Goal: Task Accomplishment & Management: Use online tool/utility

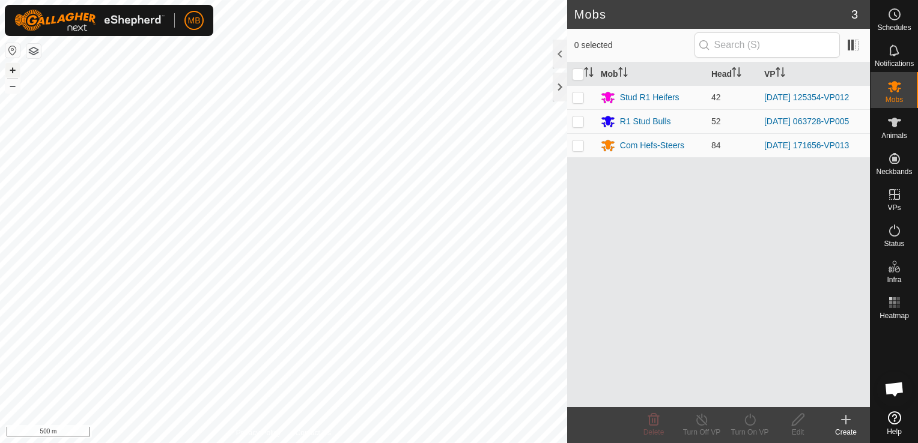
click at [11, 71] on button "+" at bounding box center [12, 70] width 14 height 14
click at [603, 0] on html "MB Schedules Notifications Mobs Animals Neckbands VPs Status Infra Heatmap Help…" at bounding box center [459, 221] width 918 height 443
click at [18, 69] on button "+" at bounding box center [12, 70] width 14 height 14
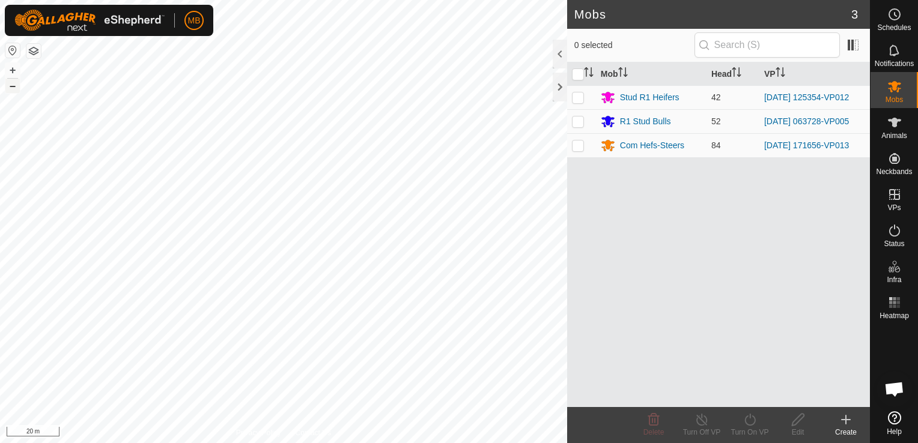
click at [14, 87] on button "–" at bounding box center [12, 86] width 14 height 14
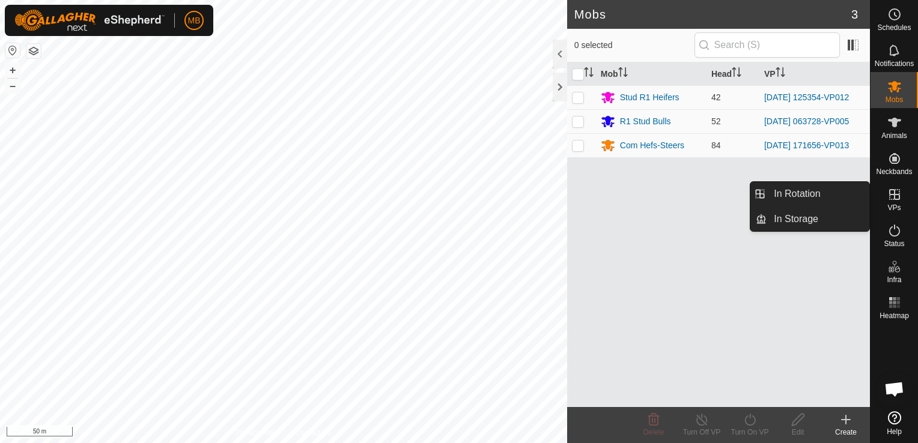
drag, startPoint x: 899, startPoint y: 202, endPoint x: 858, endPoint y: 209, distance: 41.5
click at [870, 204] on es-menu-bar "Schedules Notifications Mobs Animals Neckbands VPs Status Infra Heatmap Help In…" at bounding box center [894, 221] width 48 height 443
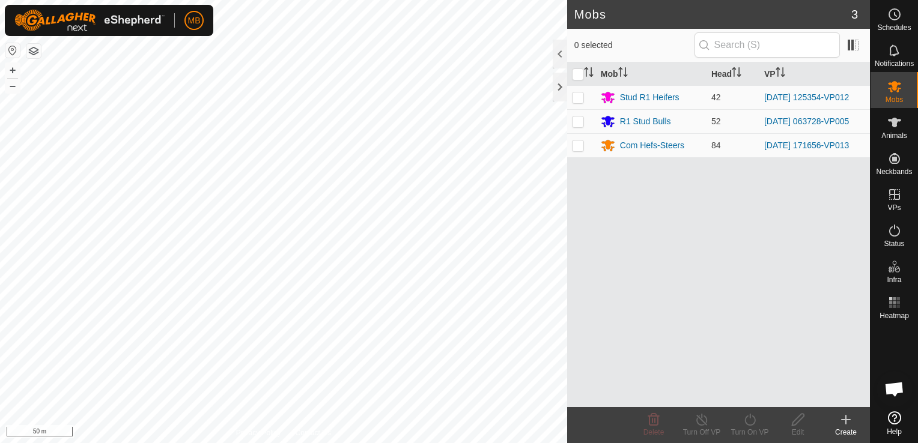
click at [820, 204] on div "Mob Head VP Stud R1 Heifers 42 [DATE] 125354-VP012 R1 Stud Bulls 52 [DATE] 0637…" at bounding box center [718, 234] width 303 height 345
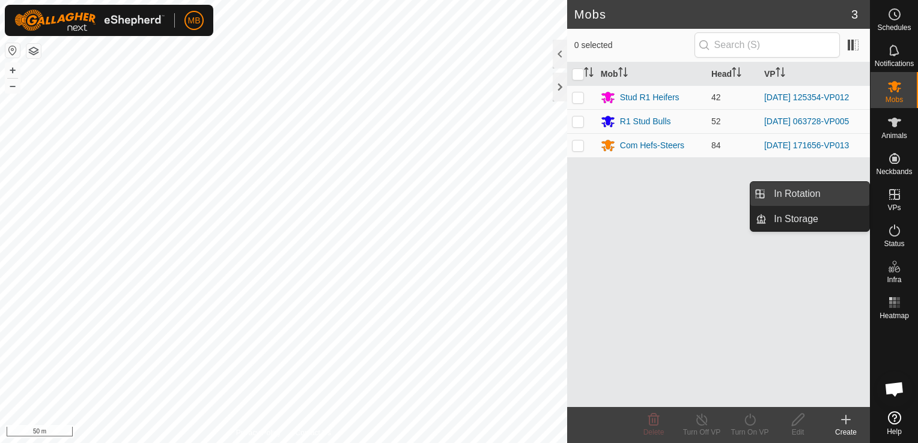
click at [842, 196] on link "In Rotation" at bounding box center [818, 194] width 103 height 24
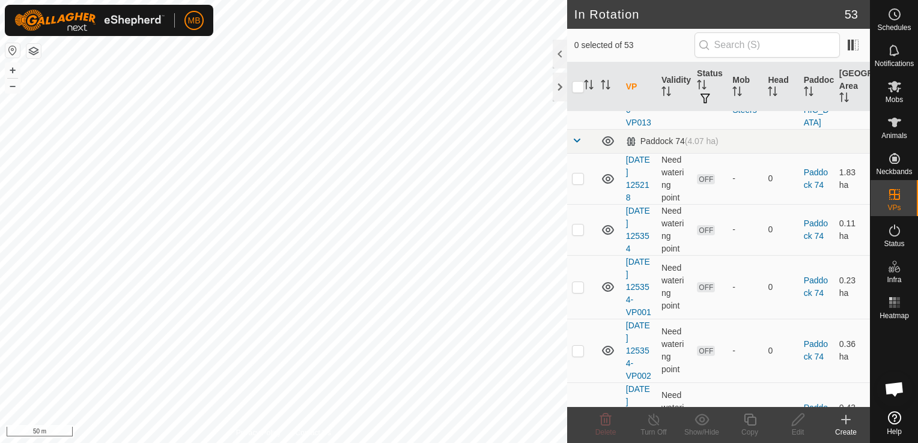
scroll to position [977, 0]
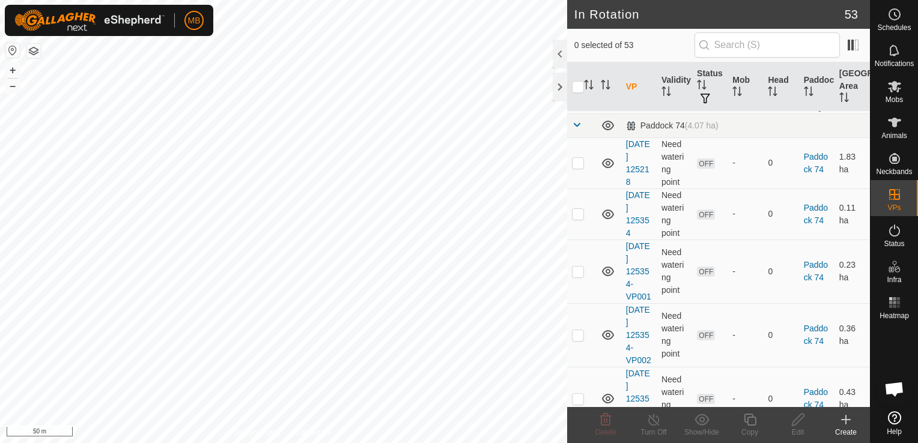
click at [577, 87] on p-checkbox at bounding box center [578, 82] width 12 height 10
checkbox input "true"
click at [746, 423] on icon at bounding box center [750, 420] width 12 height 12
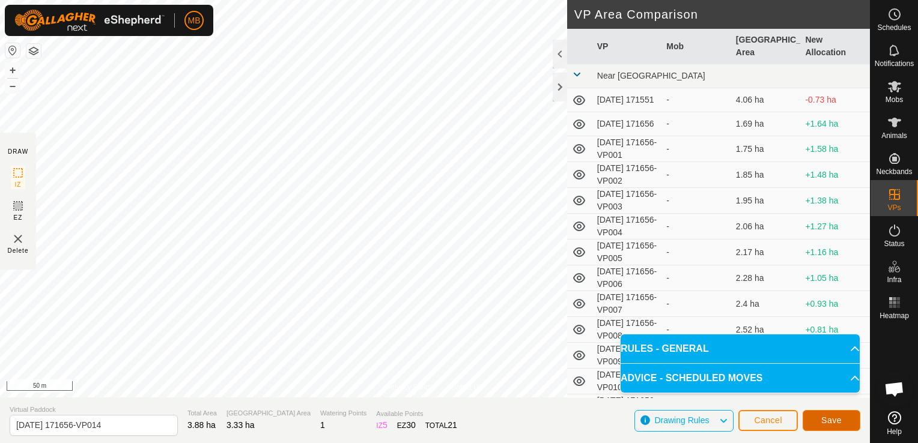
click at [834, 423] on span "Save" at bounding box center [831, 421] width 20 height 10
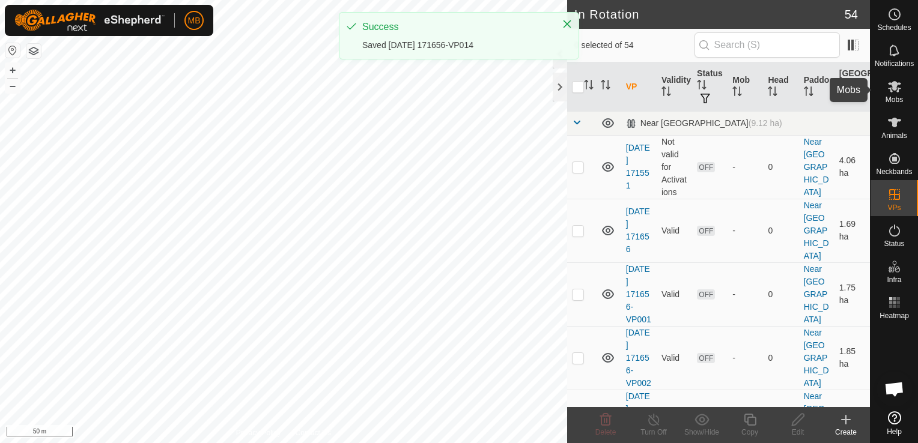
click at [895, 87] on icon at bounding box center [894, 86] width 13 height 11
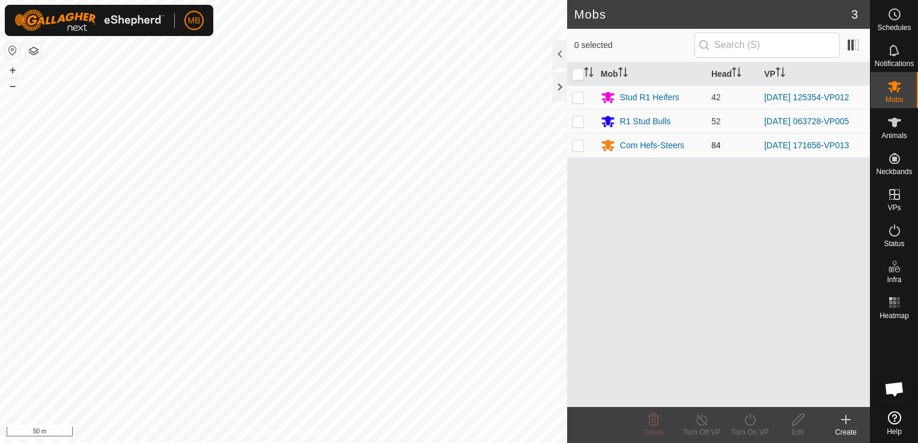
click at [579, 144] on p-checkbox at bounding box center [578, 146] width 12 height 10
checkbox input "true"
click at [753, 421] on icon at bounding box center [750, 420] width 15 height 14
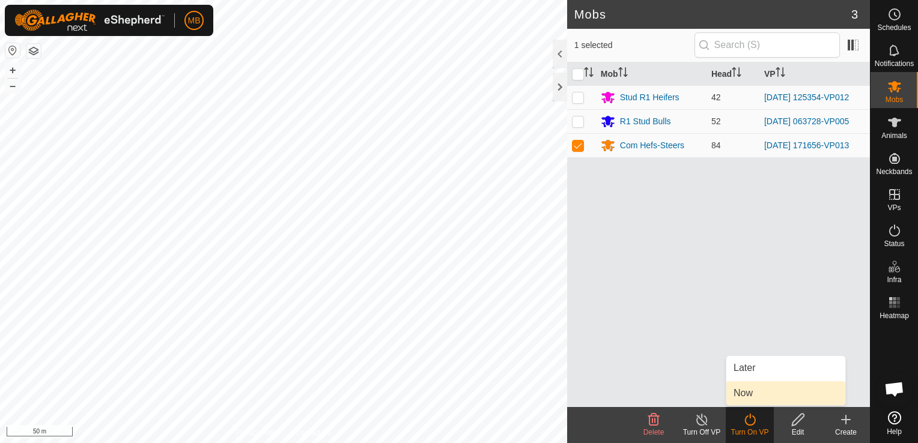
click at [763, 394] on link "Now" at bounding box center [785, 394] width 119 height 24
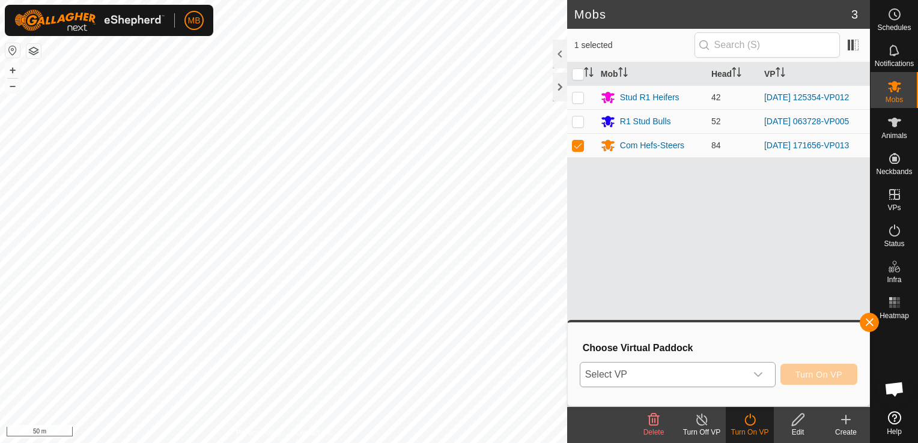
click at [763, 373] on icon "dropdown trigger" at bounding box center [758, 375] width 8 height 5
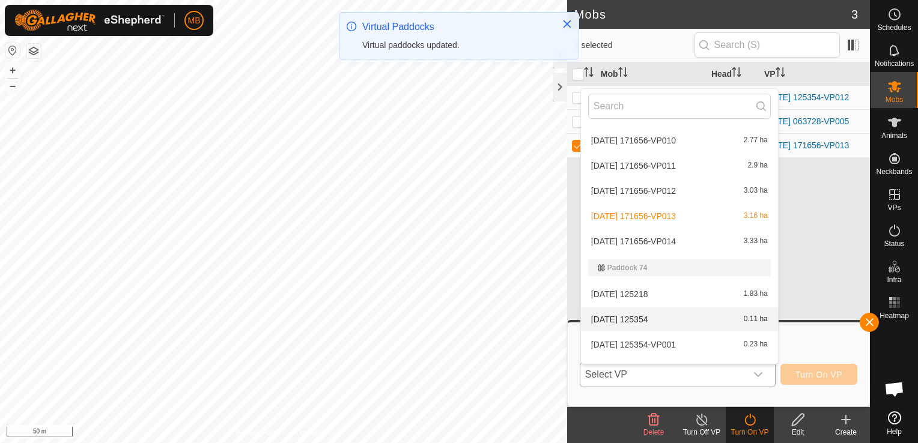
scroll to position [293, 0]
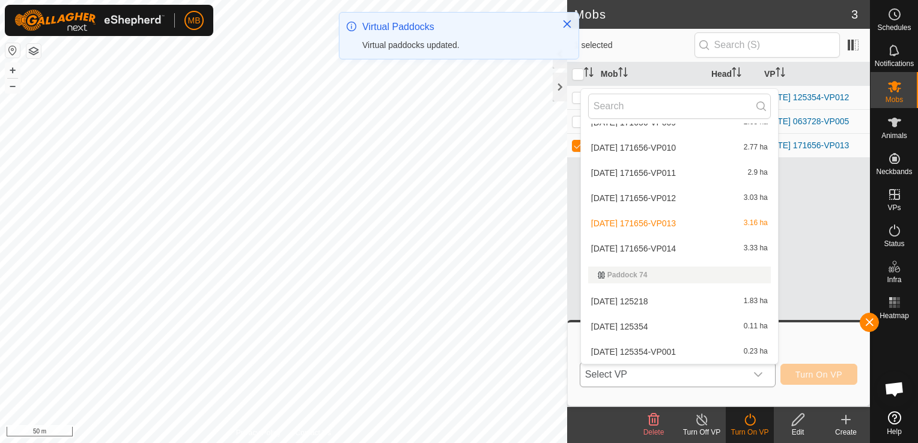
click at [672, 242] on li "[DATE] 171656-VP014 3.33 ha" at bounding box center [679, 249] width 197 height 24
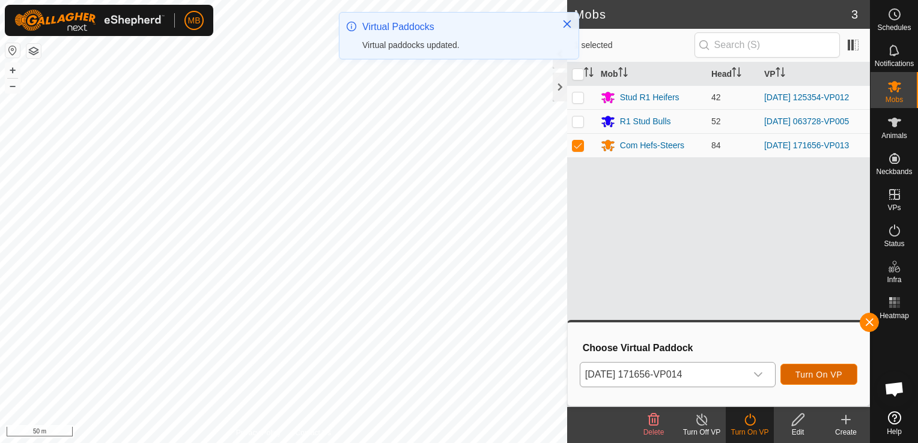
click at [813, 367] on button "Turn On VP" at bounding box center [819, 374] width 77 height 21
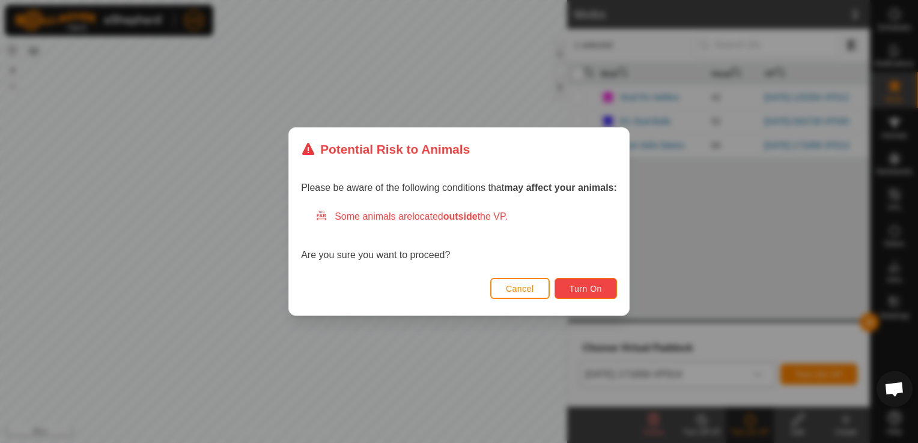
click at [596, 283] on button "Turn On" at bounding box center [586, 288] width 62 height 21
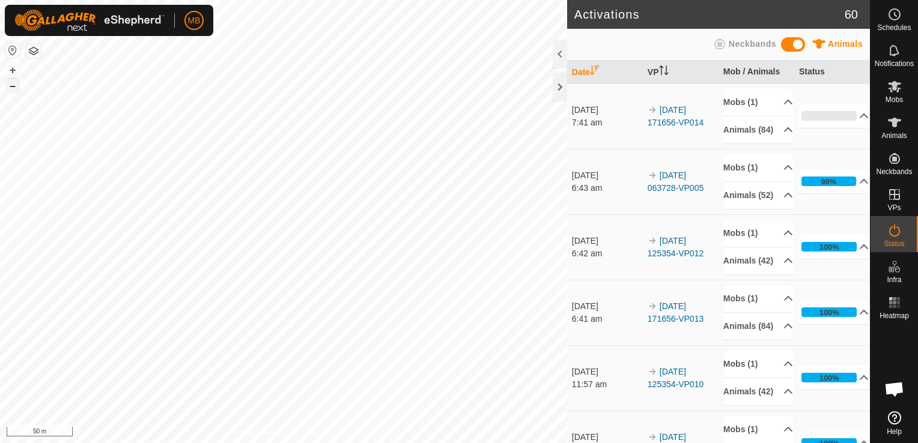
click at [12, 88] on button "–" at bounding box center [12, 86] width 14 height 14
click at [10, 75] on button "+" at bounding box center [12, 70] width 14 height 14
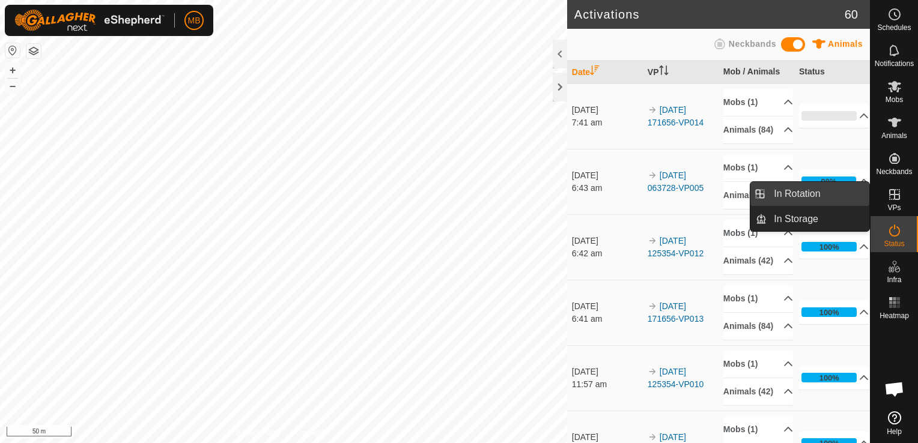
click at [834, 189] on link "In Rotation" at bounding box center [818, 194] width 103 height 24
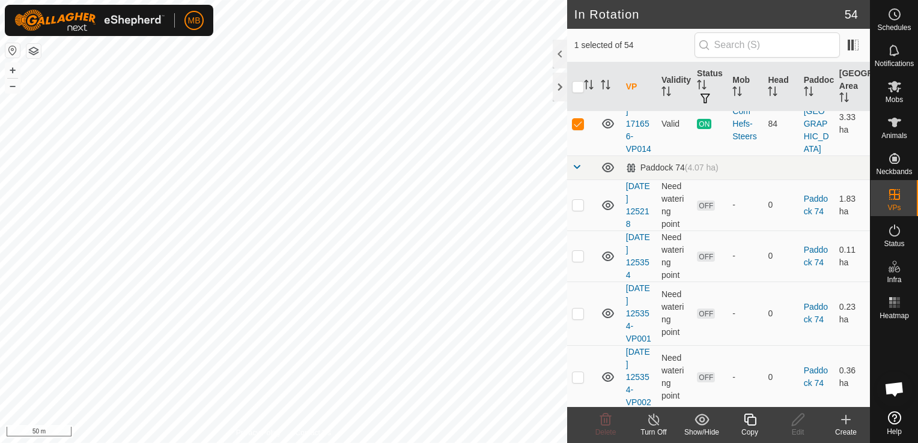
scroll to position [1009, 0]
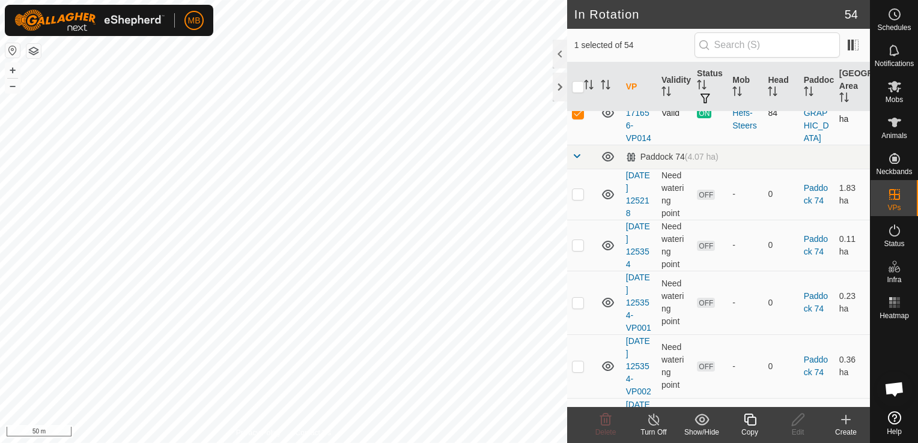
click at [576, 118] on p-checkbox at bounding box center [578, 113] width 12 height 10
checkbox input "false"
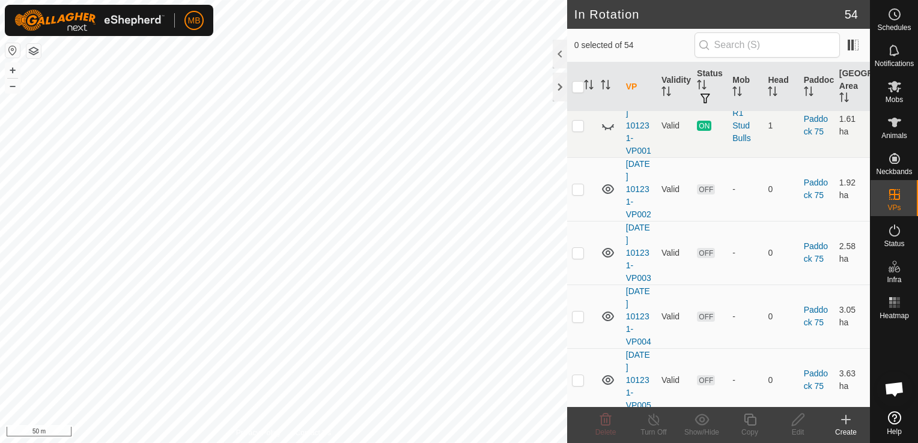
scroll to position [2074, 0]
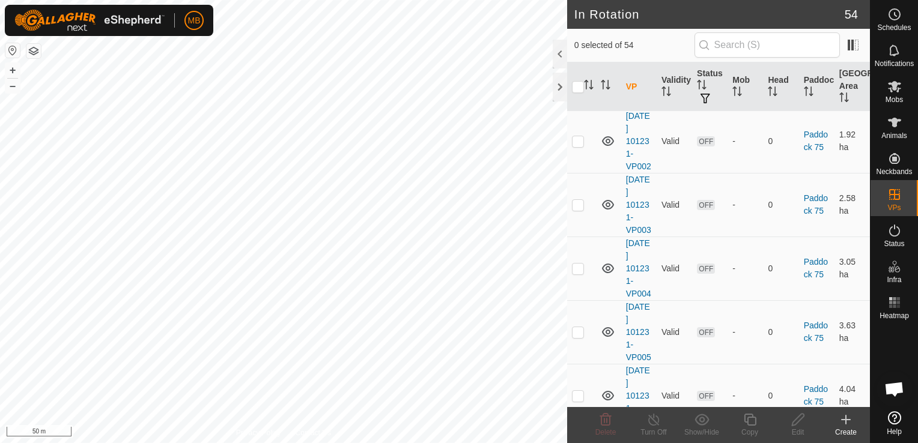
checkbox input "true"
click at [748, 424] on icon at bounding box center [750, 420] width 12 height 12
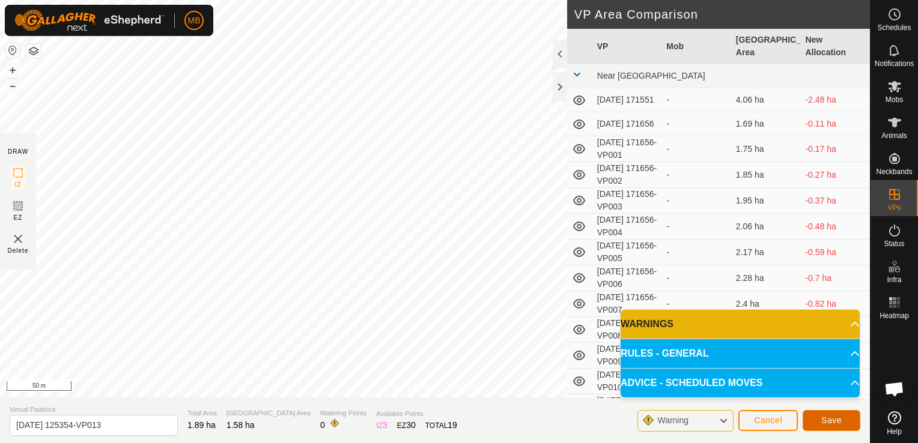
click at [829, 419] on span "Save" at bounding box center [831, 421] width 20 height 10
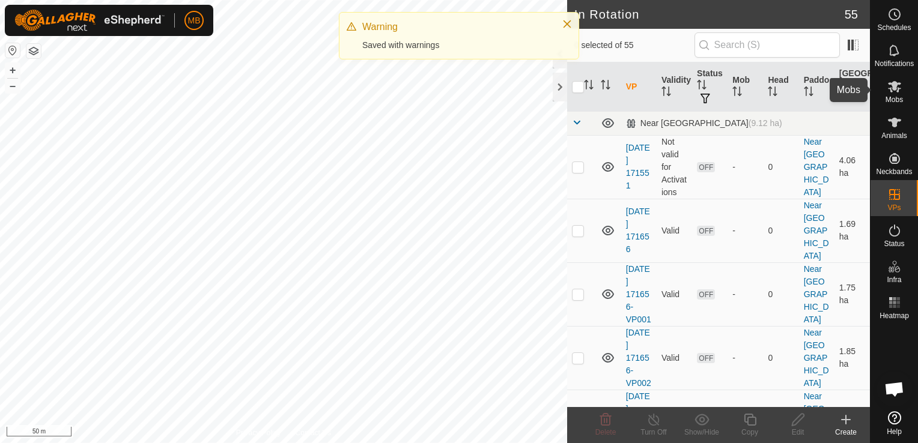
click at [891, 96] on span "Mobs" at bounding box center [894, 99] width 17 height 7
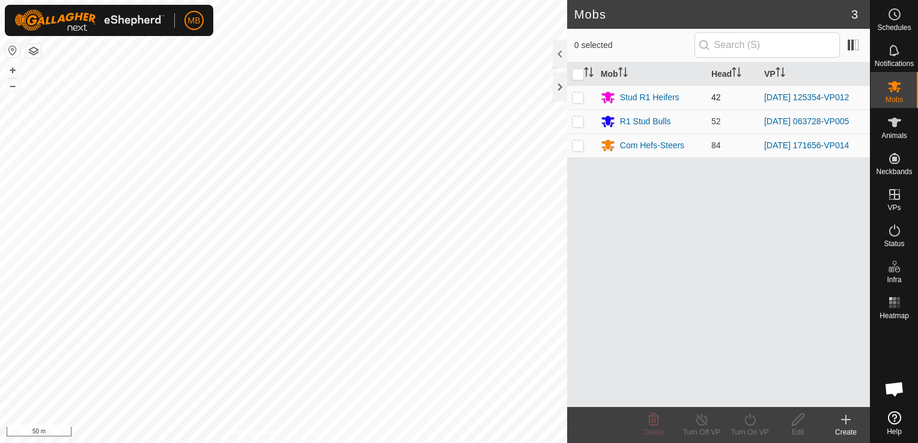
click at [568, 97] on td at bounding box center [581, 97] width 29 height 24
checkbox input "true"
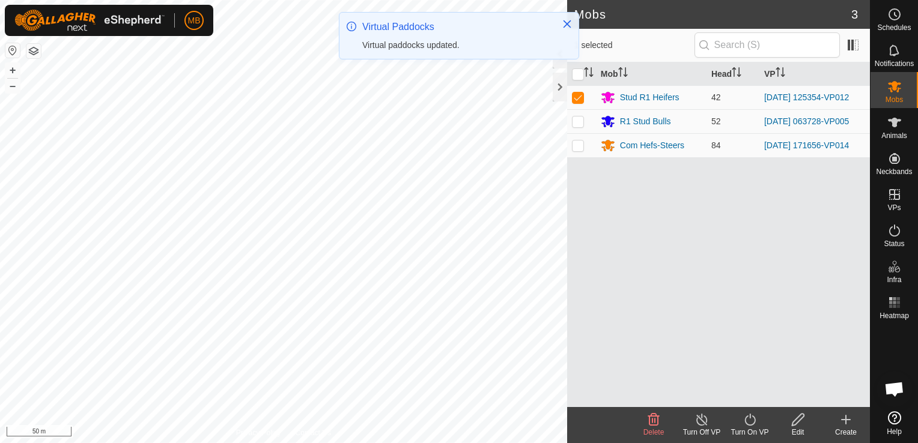
click at [751, 420] on icon at bounding box center [750, 420] width 15 height 14
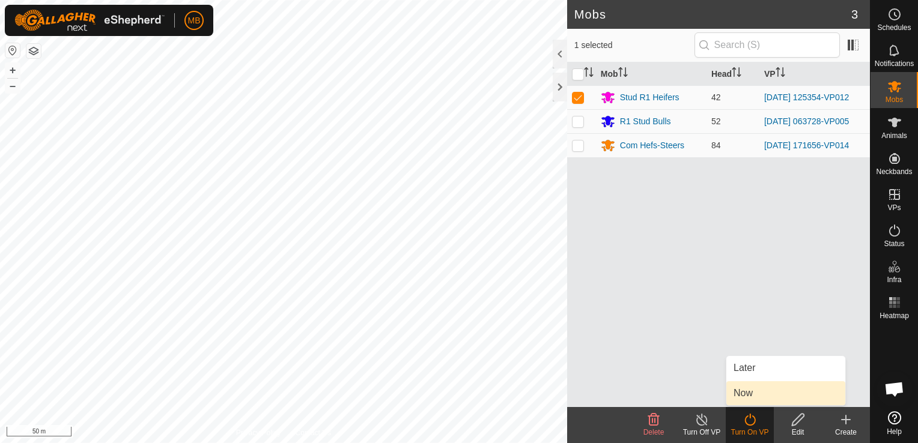
click at [758, 397] on link "Now" at bounding box center [785, 394] width 119 height 24
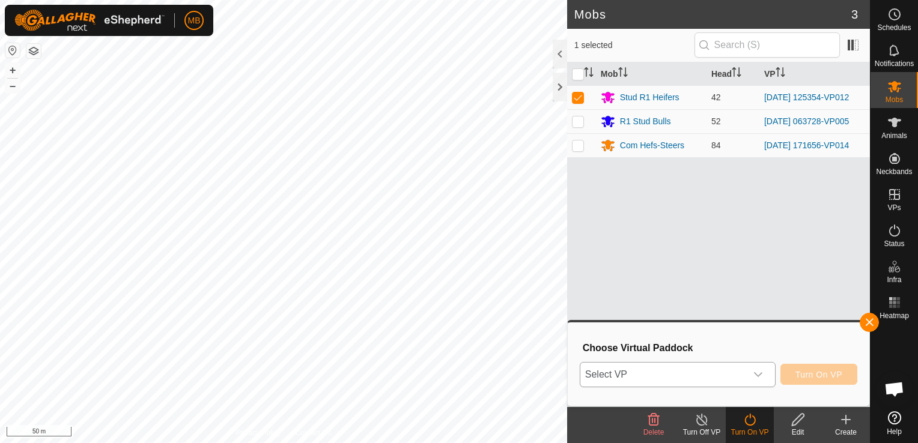
click at [767, 370] on div "dropdown trigger" at bounding box center [758, 375] width 24 height 24
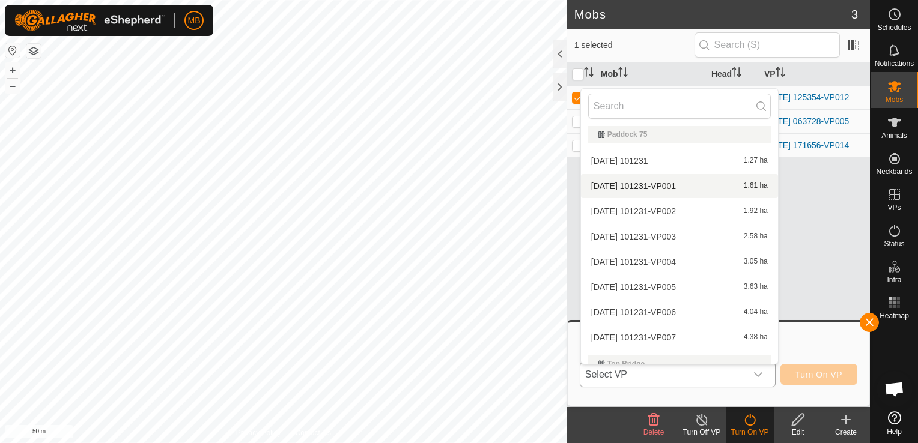
scroll to position [630, 0]
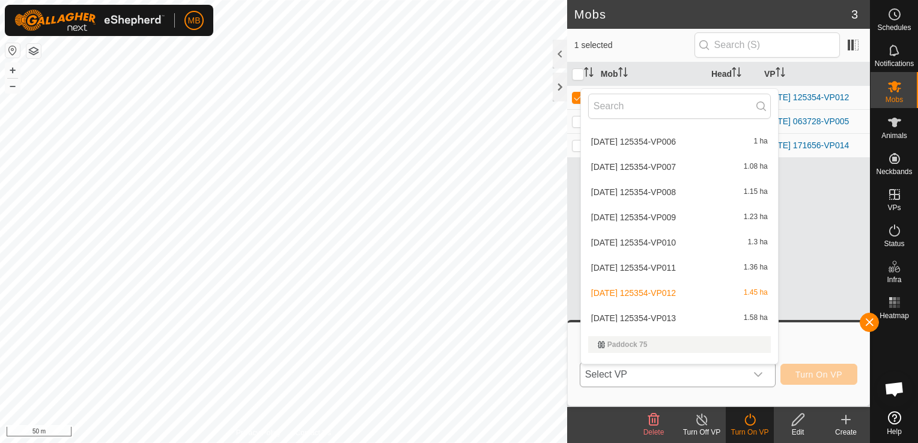
click at [686, 314] on li "[DATE] 125354-VP013 1.58 ha" at bounding box center [679, 318] width 197 height 24
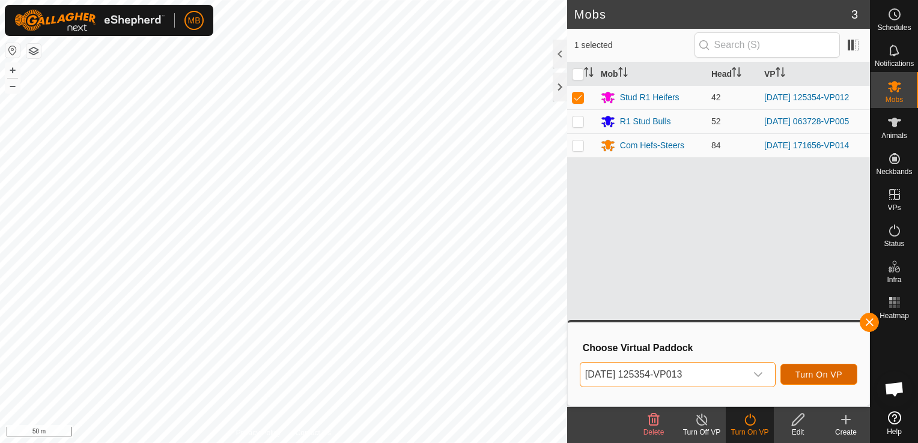
click at [832, 380] on button "Turn On VP" at bounding box center [819, 374] width 77 height 21
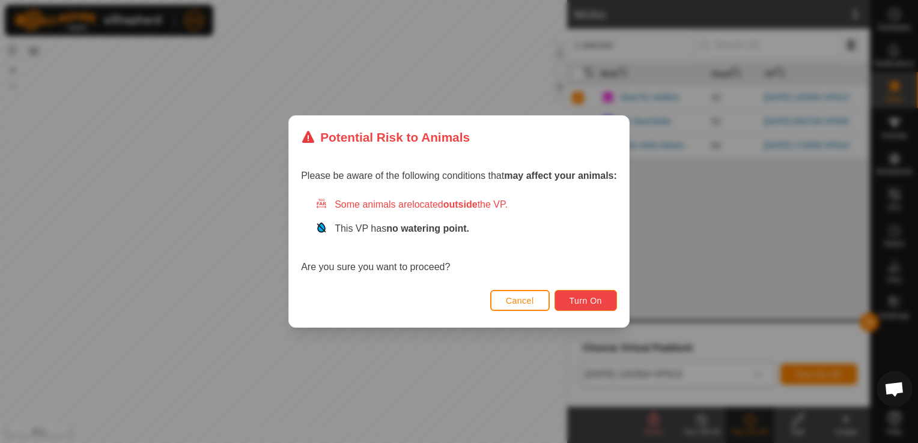
click at [562, 309] on button "Turn On" at bounding box center [586, 300] width 62 height 21
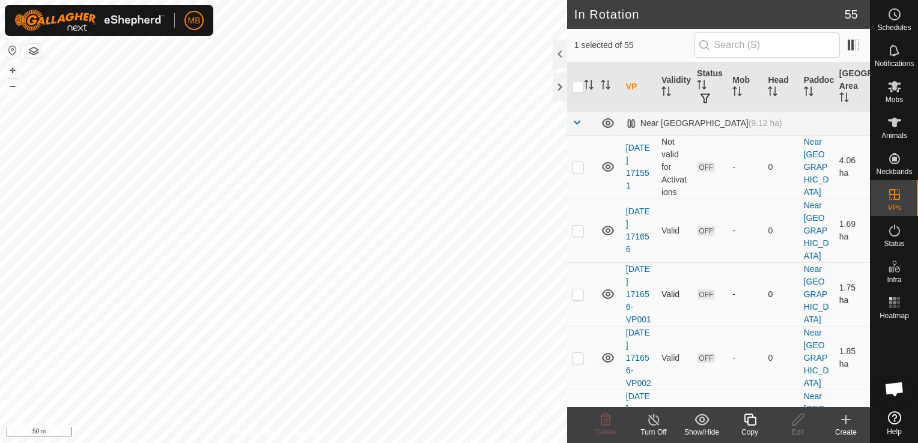
checkbox input "false"
checkbox input "true"
click at [745, 438] on div "Copy" at bounding box center [750, 432] width 48 height 11
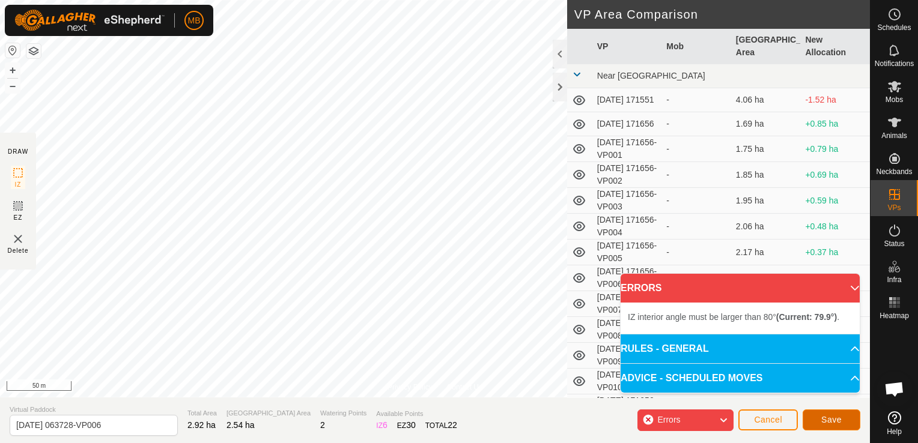
click at [830, 421] on span "Save" at bounding box center [831, 420] width 20 height 10
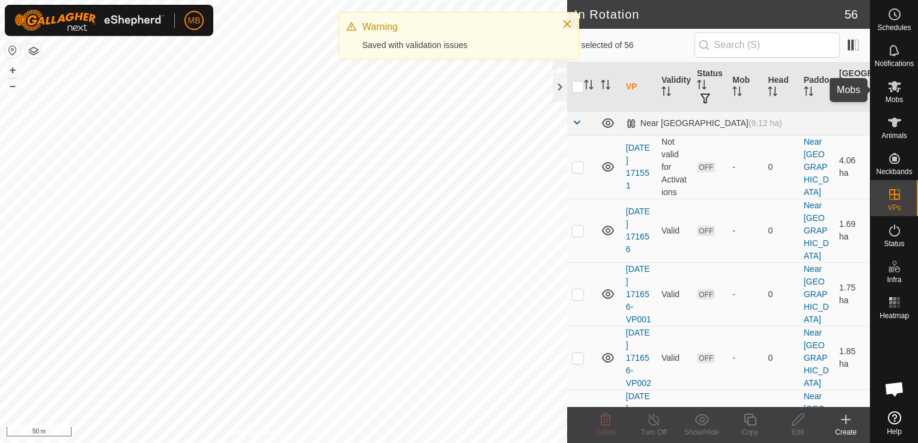
click at [897, 94] on es-mob-svg-icon at bounding box center [895, 86] width 22 height 19
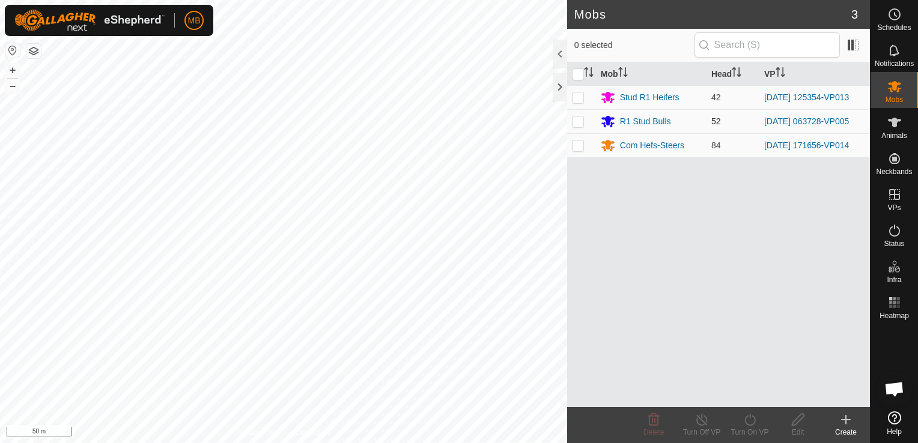
click at [579, 121] on p-checkbox at bounding box center [578, 122] width 12 height 10
checkbox input "true"
click at [745, 436] on div "Turn On VP" at bounding box center [750, 432] width 48 height 11
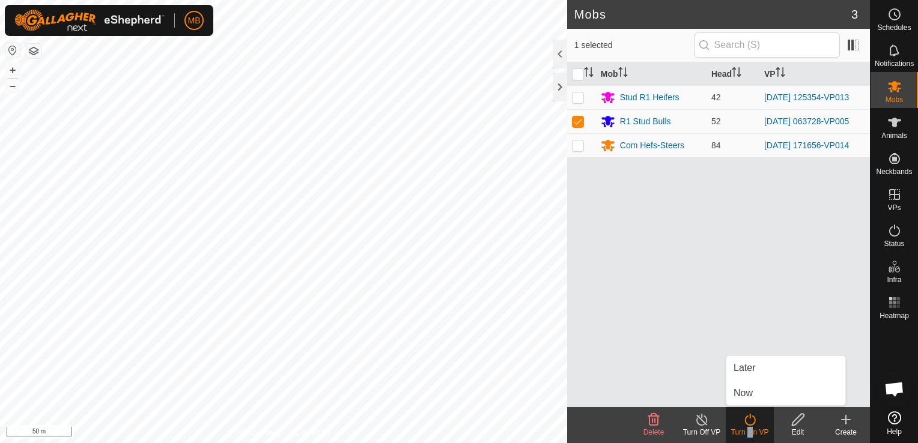
click at [745, 436] on div "Turn On VP" at bounding box center [750, 432] width 48 height 11
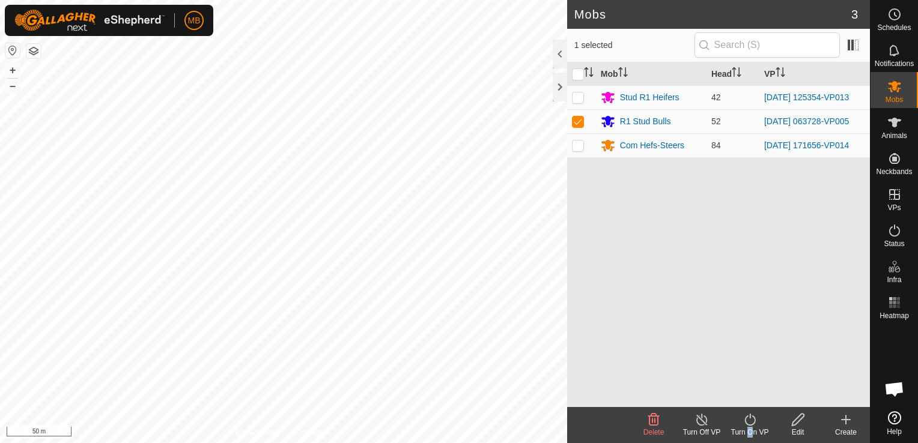
click at [745, 436] on div "Turn On VP" at bounding box center [750, 432] width 48 height 11
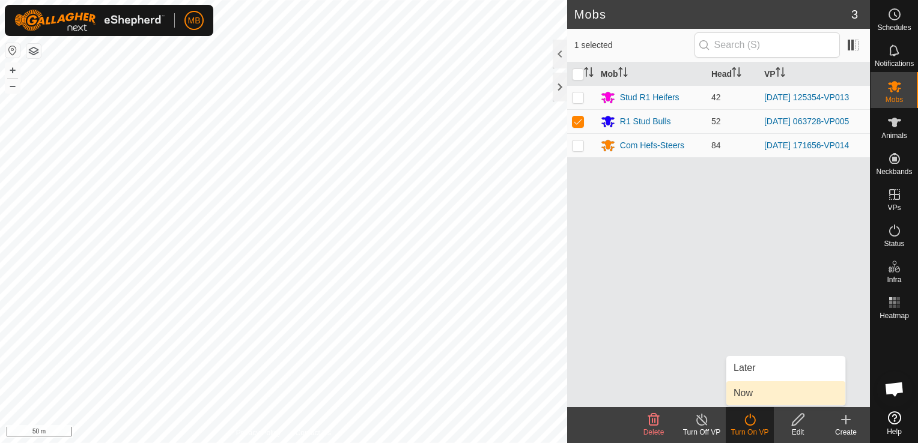
click at [757, 395] on link "Now" at bounding box center [785, 394] width 119 height 24
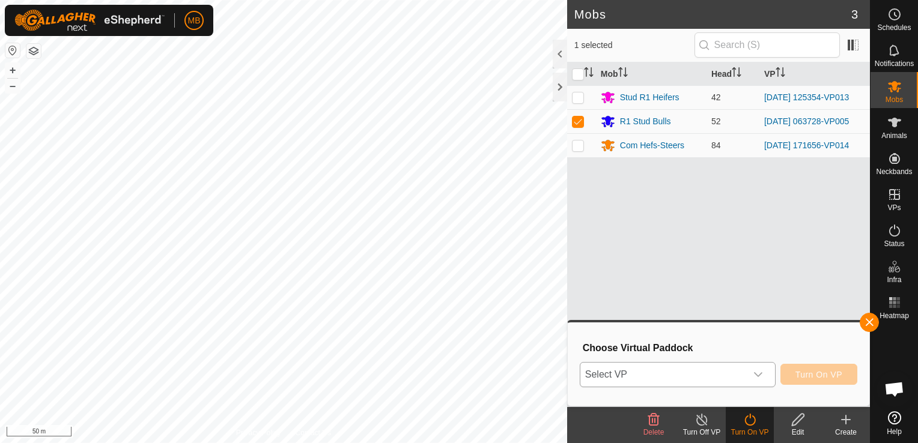
click at [751, 373] on div "dropdown trigger" at bounding box center [758, 375] width 24 height 24
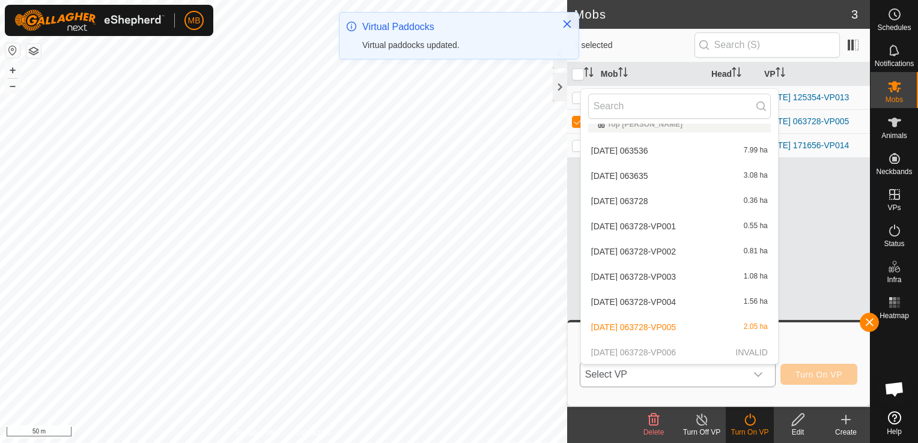
scroll to position [1310, 0]
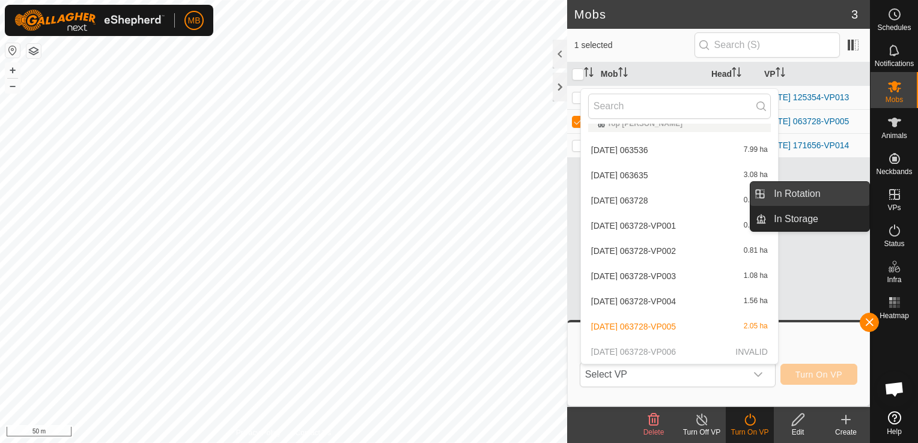
click at [847, 193] on link "In Rotation" at bounding box center [818, 194] width 103 height 24
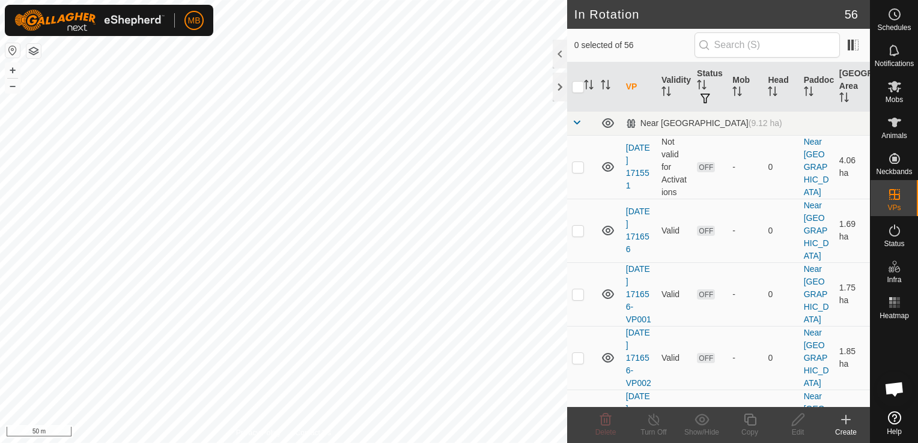
checkbox input "true"
click at [797, 430] on div "Edit" at bounding box center [798, 432] width 48 height 11
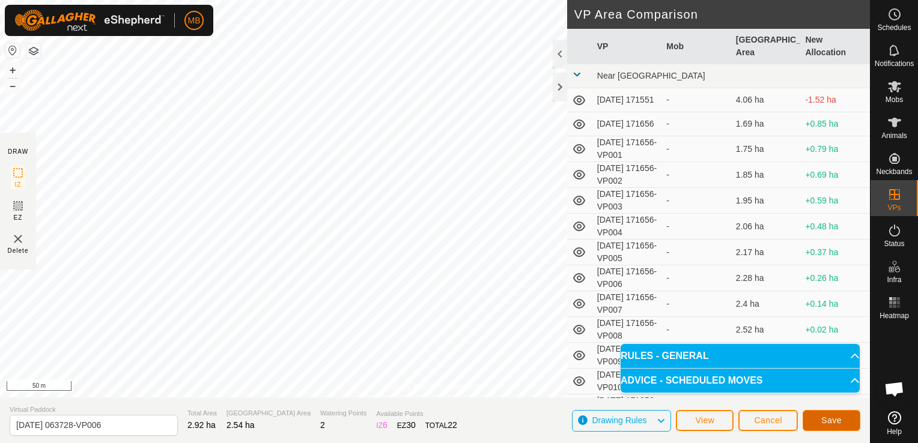
click at [839, 430] on button "Save" at bounding box center [832, 420] width 58 height 21
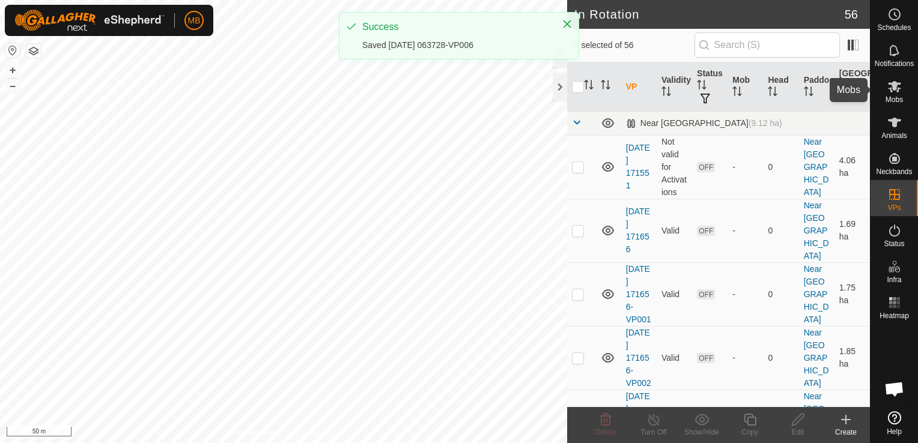
click at [897, 93] on icon at bounding box center [895, 86] width 14 height 14
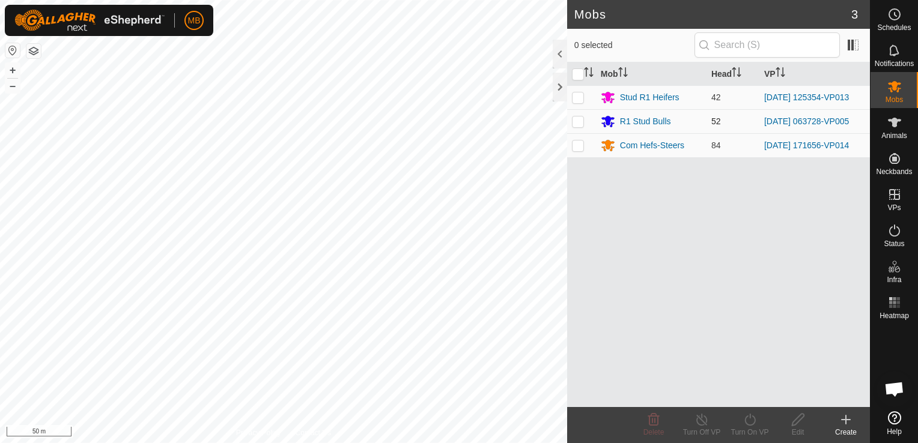
click at [581, 121] on p-checkbox at bounding box center [578, 122] width 12 height 10
checkbox input "true"
click at [754, 434] on div "Turn On VP" at bounding box center [750, 432] width 48 height 11
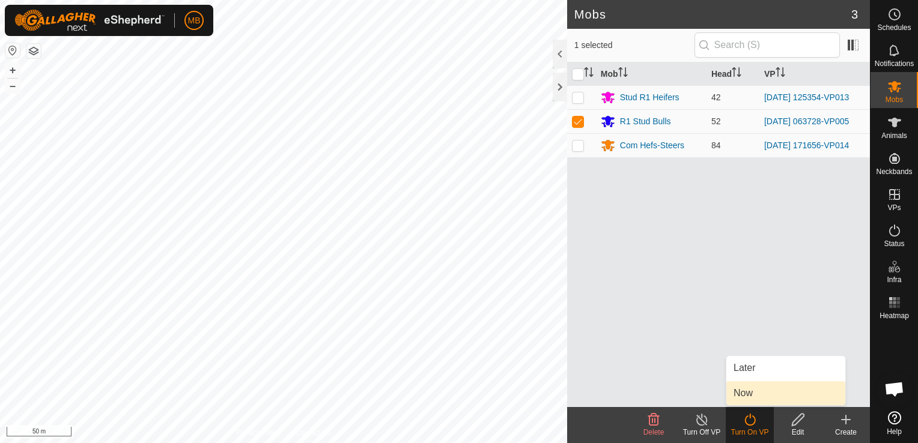
click at [764, 400] on link "Now" at bounding box center [785, 394] width 119 height 24
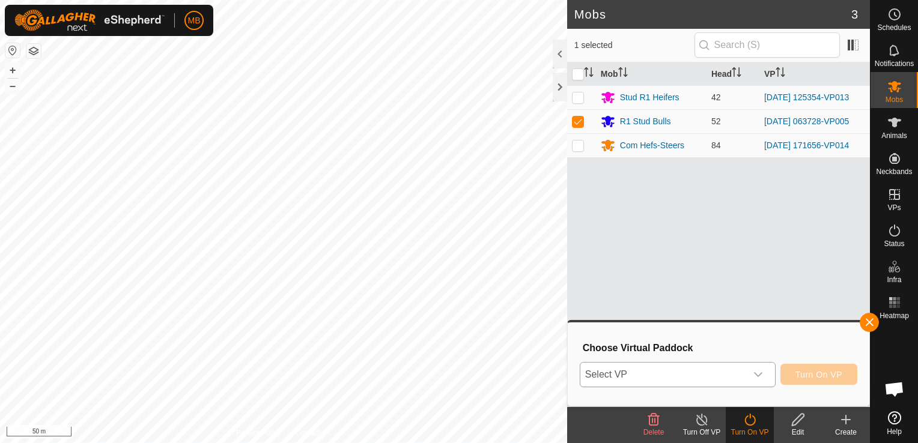
click at [769, 367] on div "dropdown trigger" at bounding box center [758, 375] width 24 height 24
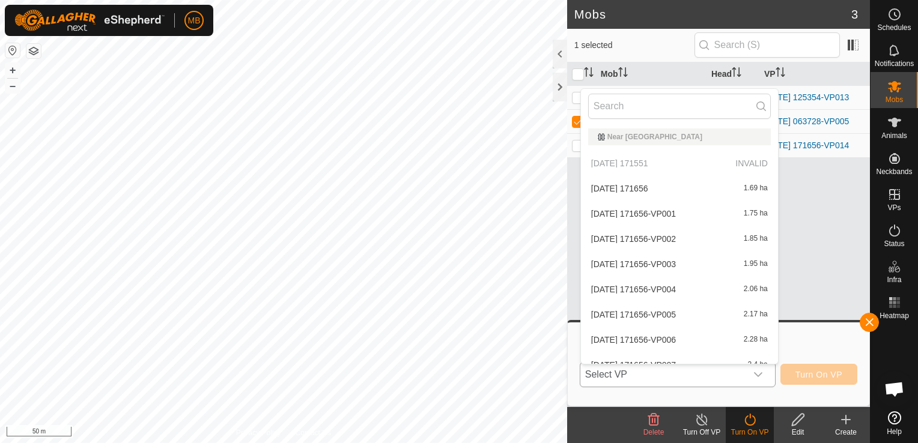
scroll to position [1310, 0]
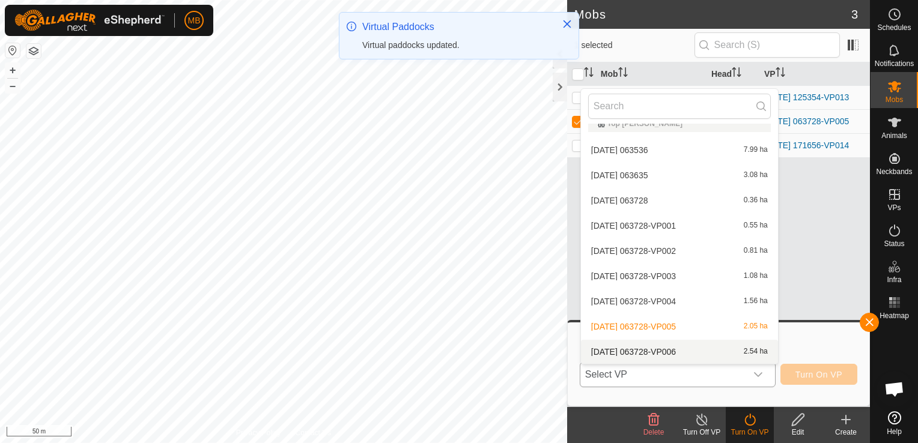
click at [704, 354] on li "[DATE] 063728-VP006 2.54 ha" at bounding box center [679, 352] width 197 height 24
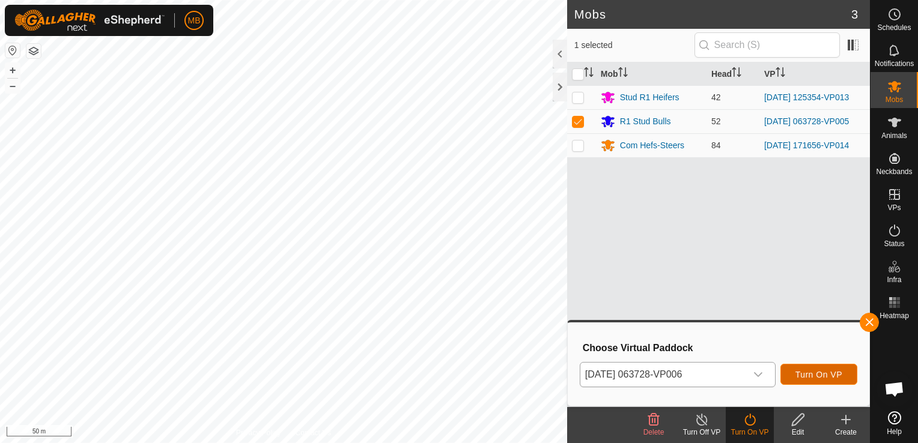
click at [814, 368] on button "Turn On VP" at bounding box center [819, 374] width 77 height 21
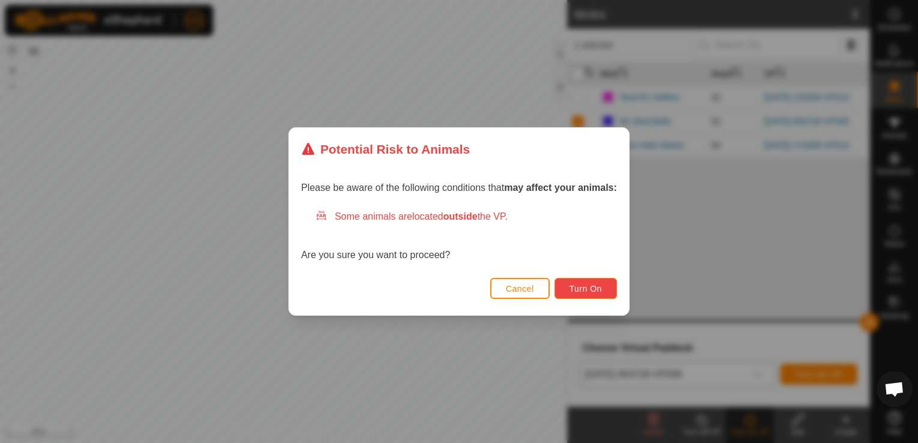
click at [603, 285] on button "Turn On" at bounding box center [586, 288] width 62 height 21
